Goal: Check status: Verify the current state of an ongoing process or item

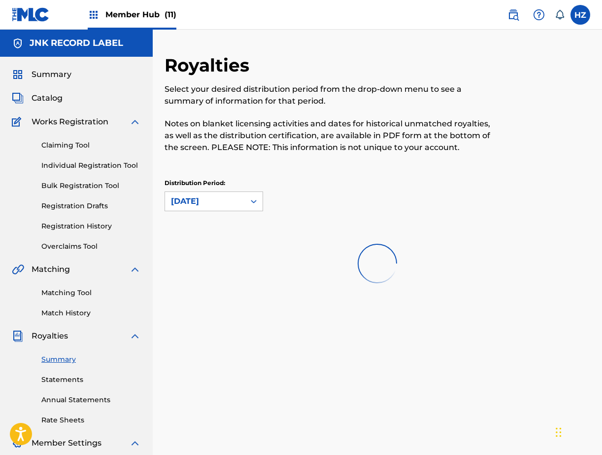
click at [122, 16] on span "Member Hub (11)" at bounding box center [141, 14] width 71 height 11
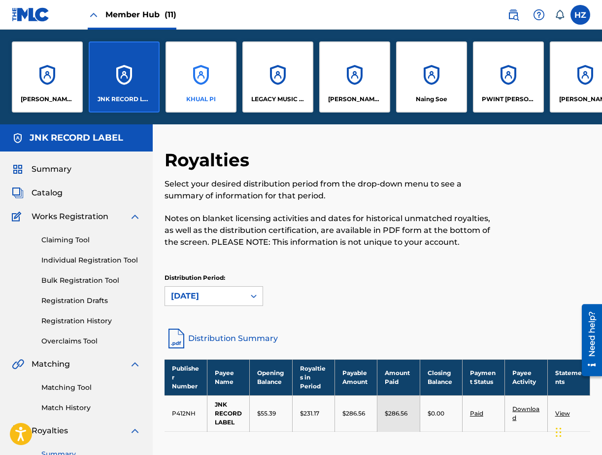
click at [192, 75] on div "KHUAL PI" at bounding box center [201, 76] width 71 height 71
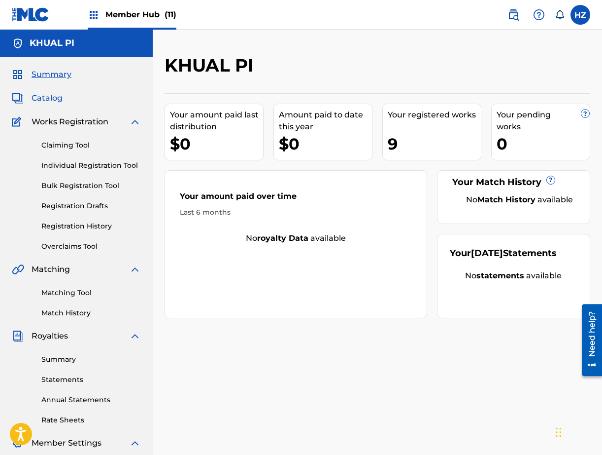
click at [58, 101] on span "Catalog" at bounding box center [47, 98] width 31 height 12
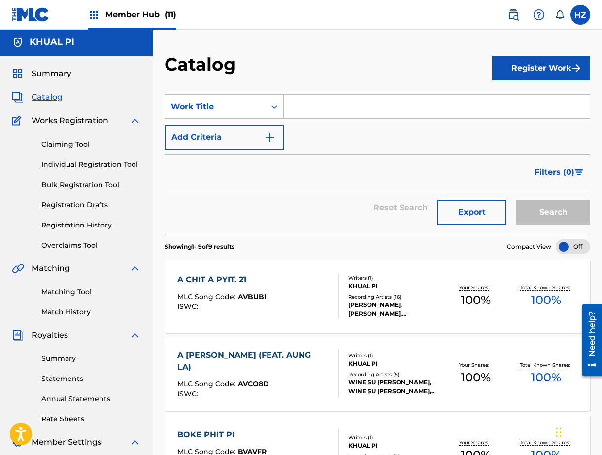
scroll to position [2, 0]
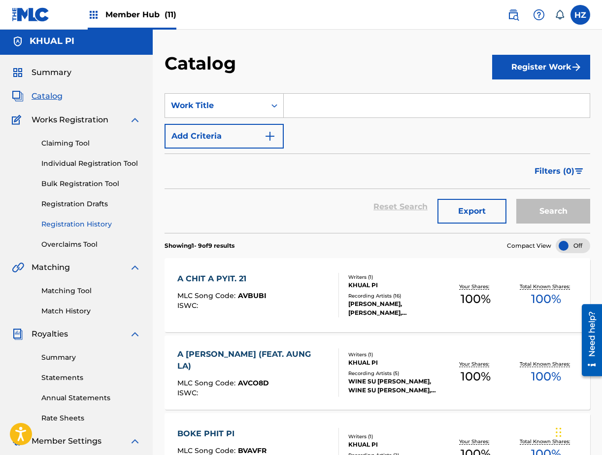
click at [84, 224] on link "Registration History" at bounding box center [91, 224] width 100 height 10
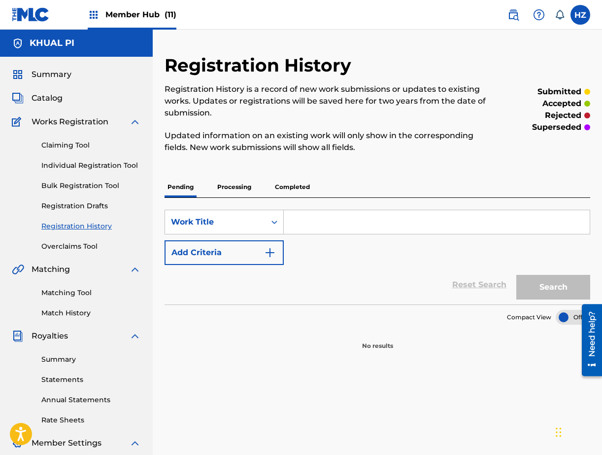
click at [240, 186] on p "Processing" at bounding box center [234, 187] width 40 height 21
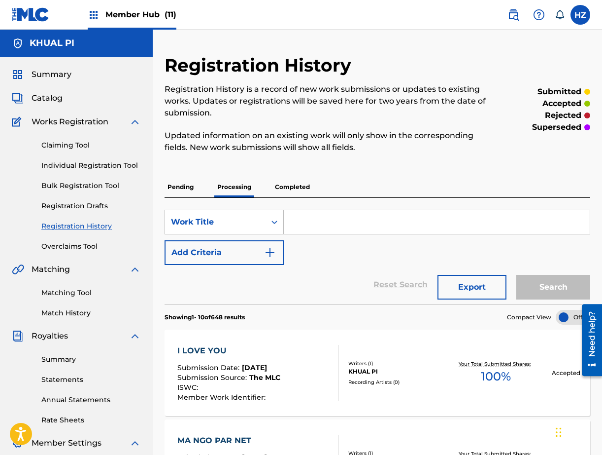
click at [297, 195] on p "Completed" at bounding box center [292, 187] width 41 height 21
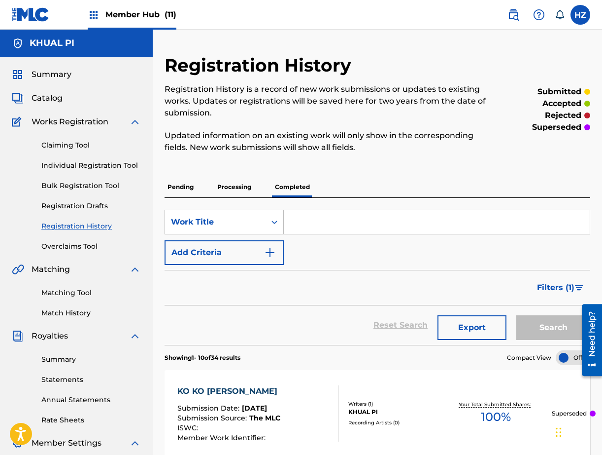
click at [225, 191] on p "Processing" at bounding box center [234, 187] width 40 height 21
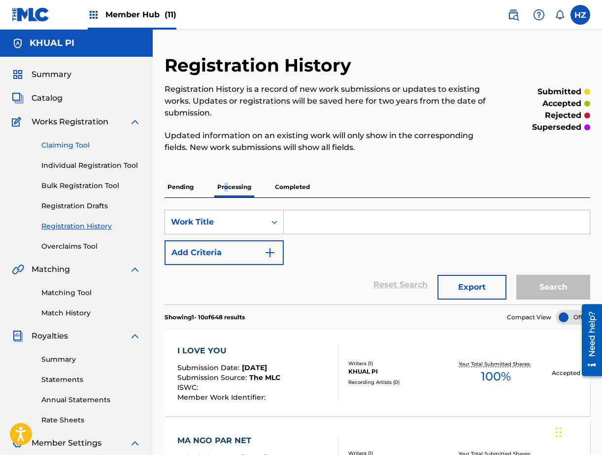
click at [78, 142] on link "Claiming Tool" at bounding box center [91, 145] width 100 height 10
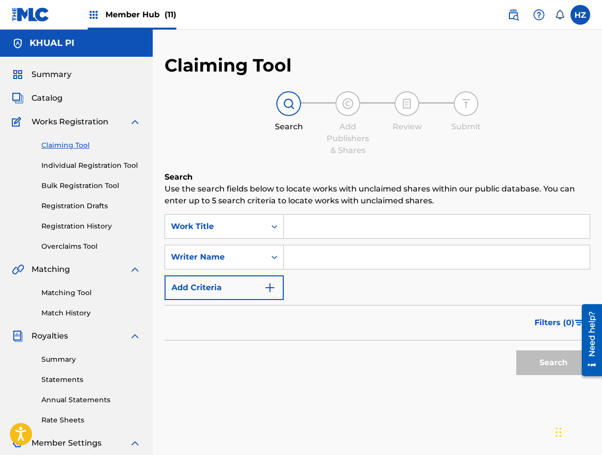
click at [78, 143] on link "Claiming Tool" at bounding box center [91, 145] width 100 height 10
click at [50, 102] on span "Catalog" at bounding box center [47, 98] width 31 height 12
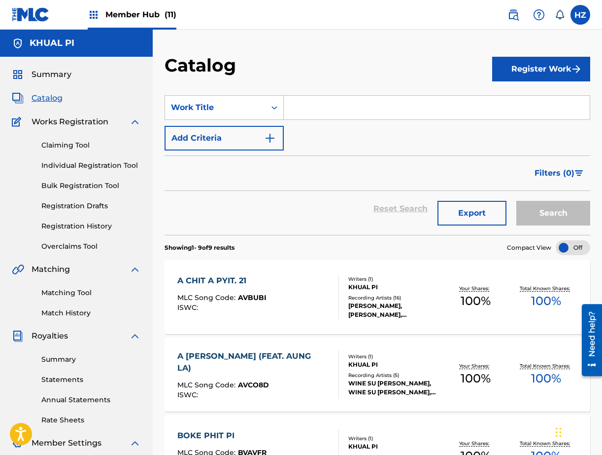
click at [57, 83] on div "Summary Catalog Works Registration Claiming Tool Individual Registration Tool B…" at bounding box center [76, 310] width 153 height 507
click at [51, 78] on span "Summary" at bounding box center [52, 75] width 40 height 12
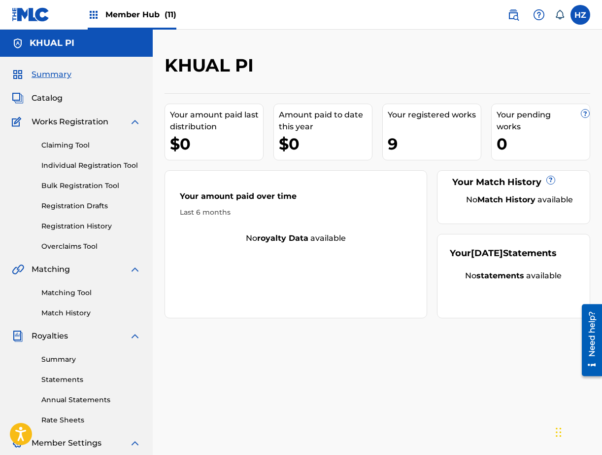
click at [102, 19] on div "Member Hub (11)" at bounding box center [132, 14] width 89 height 29
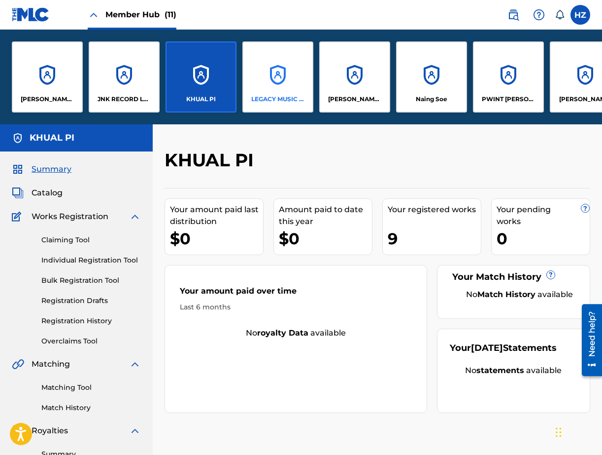
click at [283, 89] on div "LEGACY MUSIC NETWORK" at bounding box center [278, 76] width 71 height 71
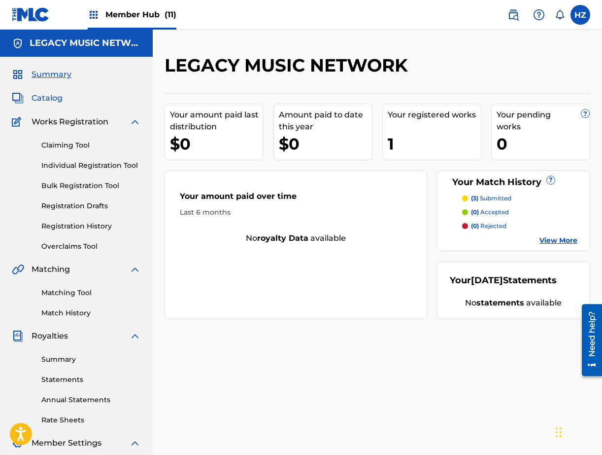
click at [51, 94] on span "Catalog" at bounding box center [47, 98] width 31 height 12
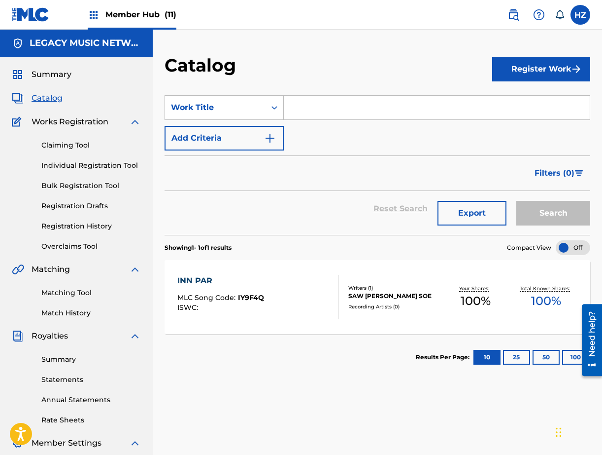
click at [363, 301] on div "Writers ( 1 ) SAW [PERSON_NAME] SOE Recording Artists ( 0 )" at bounding box center [389, 297] width 101 height 26
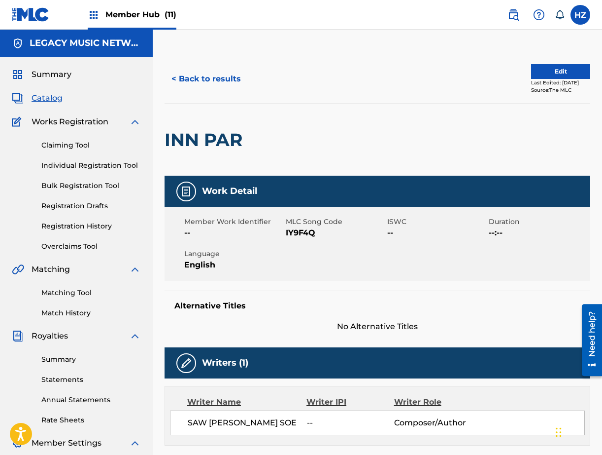
scroll to position [3, 0]
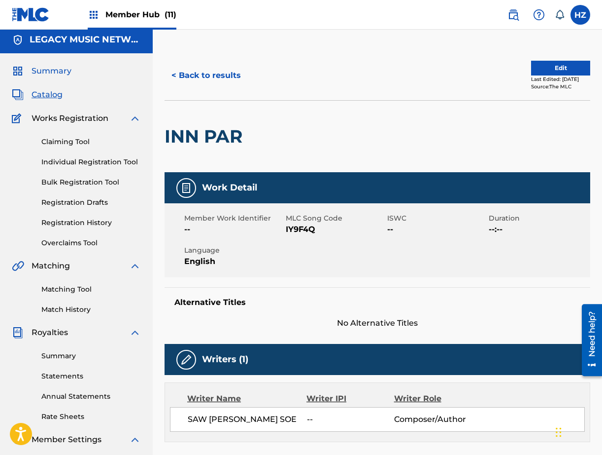
click at [57, 71] on span "Summary" at bounding box center [52, 71] width 40 height 12
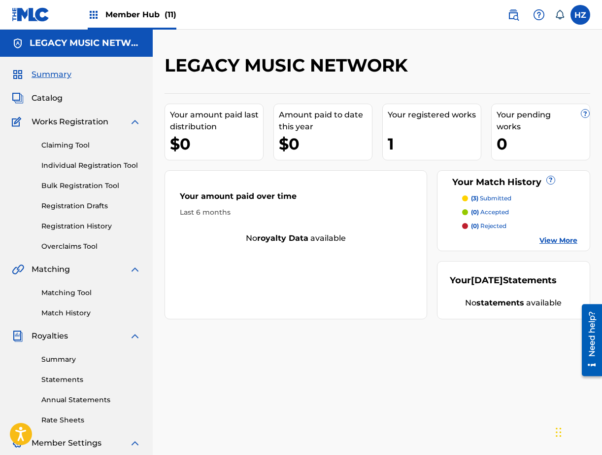
click at [493, 201] on p "(3) submitted" at bounding box center [491, 198] width 40 height 9
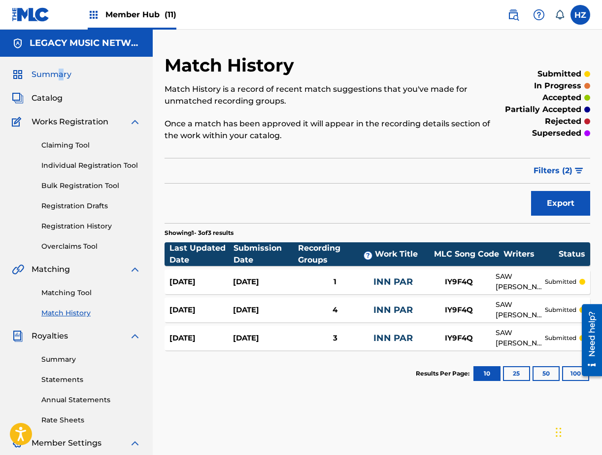
click at [60, 75] on span "Summary" at bounding box center [52, 75] width 40 height 12
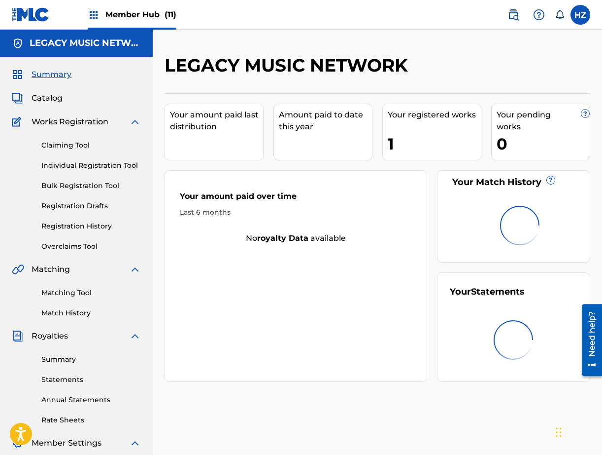
click at [135, 15] on span "Member Hub (11)" at bounding box center [141, 14] width 71 height 11
